Goal: Task Accomplishment & Management: Manage account settings

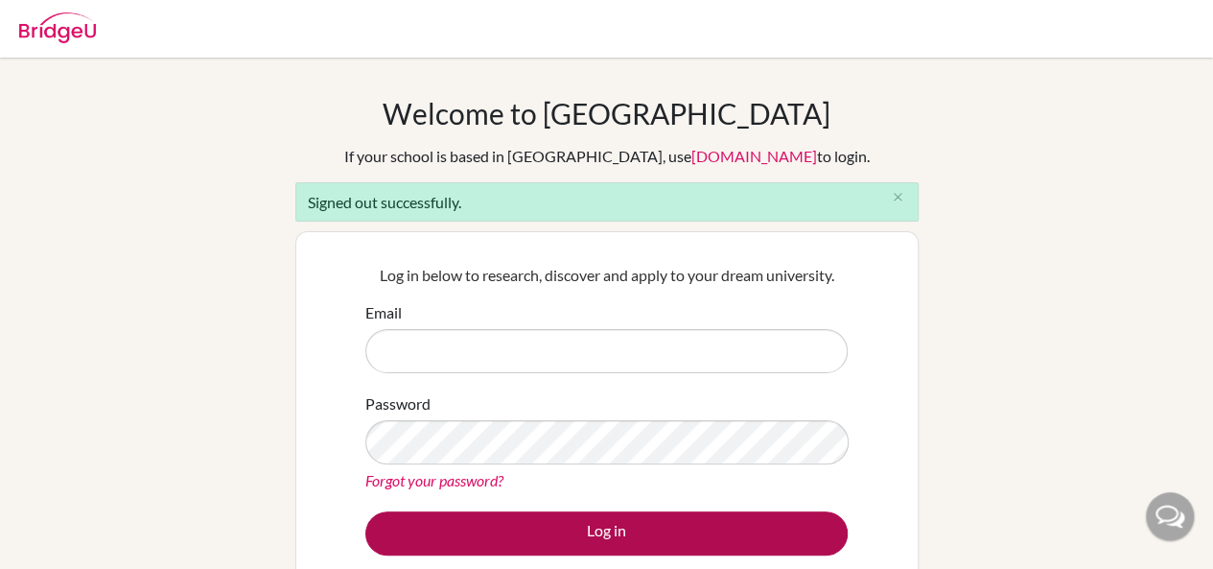
type input "[EMAIL_ADDRESS][DOMAIN_NAME]"
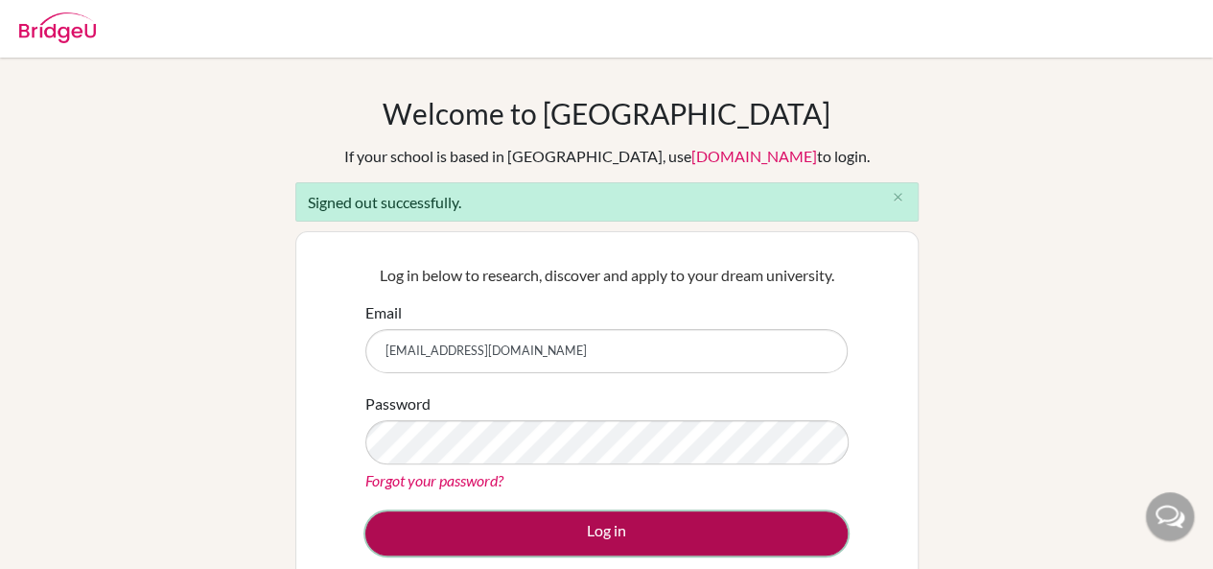
click at [538, 530] on button "Log in" at bounding box center [606, 533] width 482 height 44
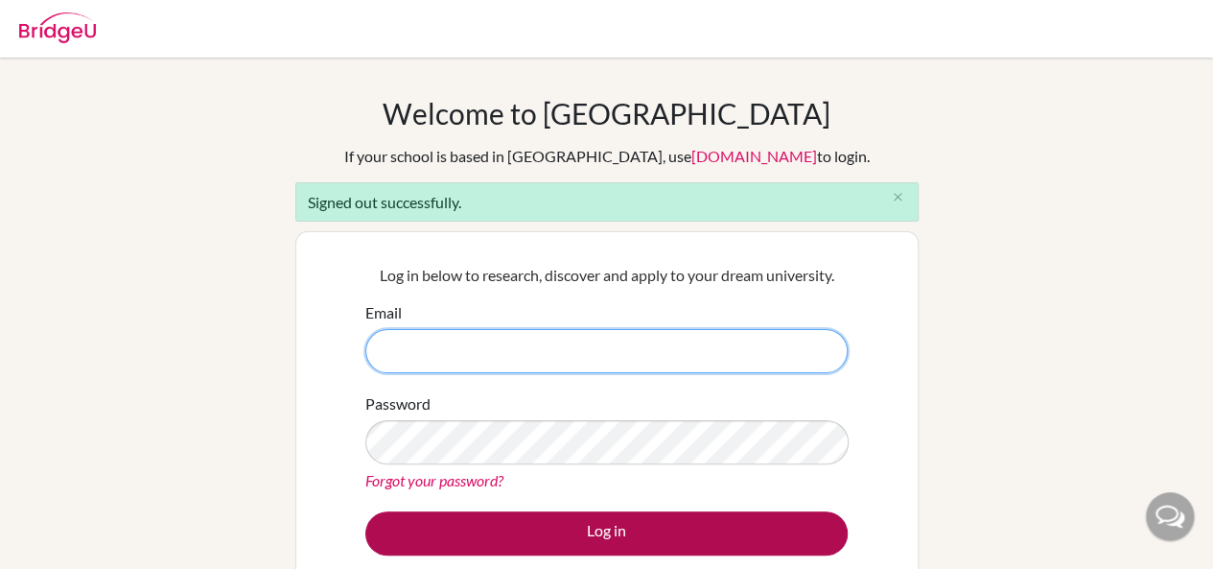
type input "[EMAIL_ADDRESS][DOMAIN_NAME]"
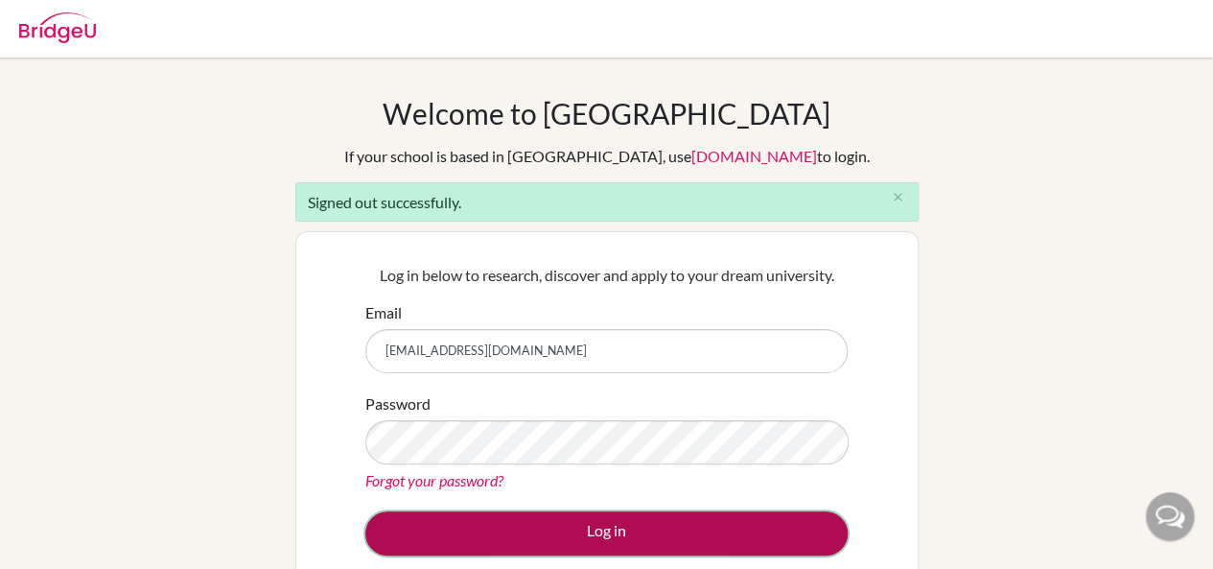
click at [470, 542] on button "Log in" at bounding box center [606, 533] width 482 height 44
